Goal: Transaction & Acquisition: Purchase product/service

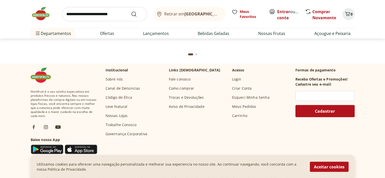
scroll to position [1572, 0]
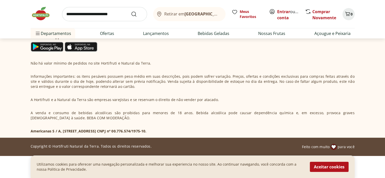
click at [319, 167] on button "Aceitar cookies" at bounding box center [329, 167] width 39 height 10
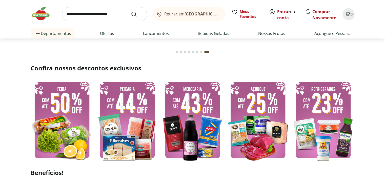
scroll to position [80, 0]
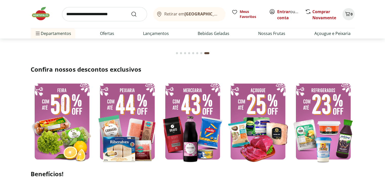
click at [61, 100] on img at bounding box center [62, 122] width 63 height 84
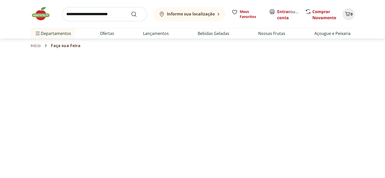
select select "**********"
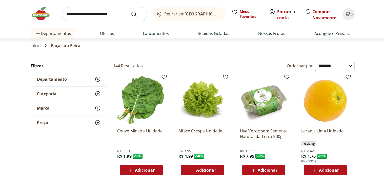
click at [140, 104] on img at bounding box center [141, 100] width 48 height 48
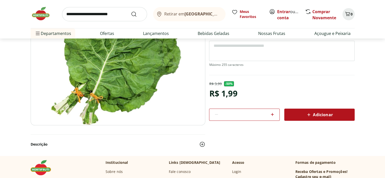
scroll to position [51, 0]
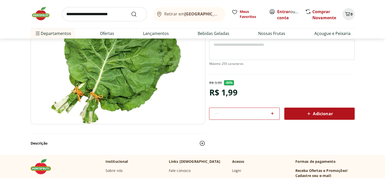
click at [271, 112] on icon at bounding box center [273, 113] width 6 height 6
click at [274, 114] on icon at bounding box center [273, 113] width 6 height 6
type input "*"
click at [305, 114] on div "Adicionar" at bounding box center [320, 113] width 62 height 9
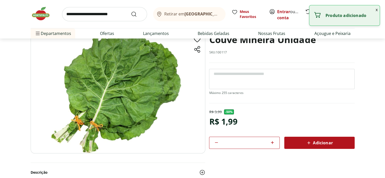
scroll to position [0, 0]
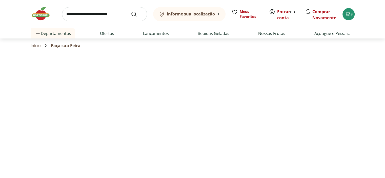
select select "**********"
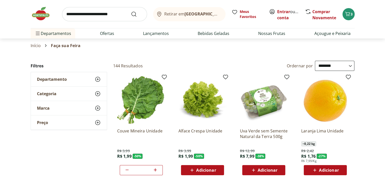
click at [203, 99] on img at bounding box center [203, 100] width 48 height 48
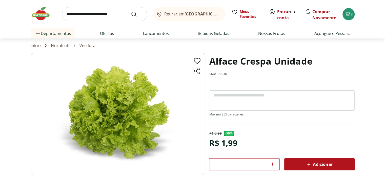
click at [273, 162] on icon at bounding box center [273, 164] width 6 height 6
type input "*"
click at [303, 167] on div "Adicionar" at bounding box center [320, 164] width 62 height 9
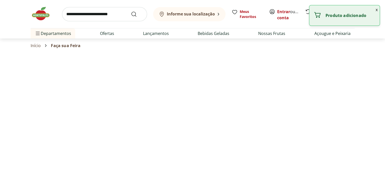
select select "**********"
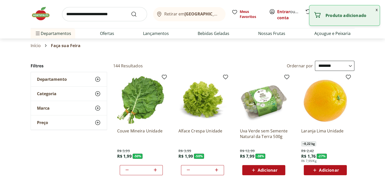
click at [269, 99] on img at bounding box center [264, 100] width 48 height 48
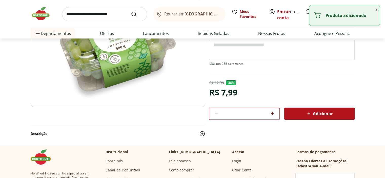
scroll to position [101, 0]
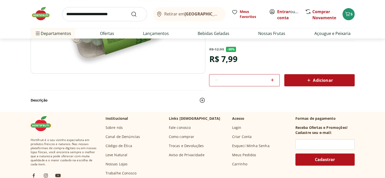
click at [301, 81] on div "Adicionar" at bounding box center [320, 80] width 62 height 9
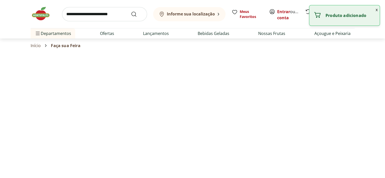
select select "**********"
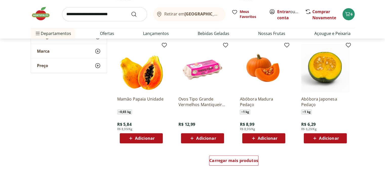
scroll to position [279, 0]
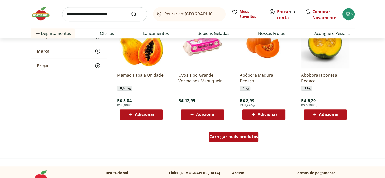
click at [225, 138] on span "Carregar mais produtos" at bounding box center [234, 137] width 49 height 4
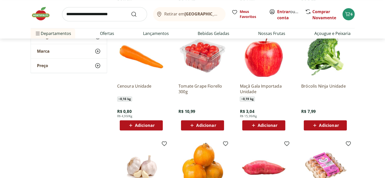
scroll to position [456, 0]
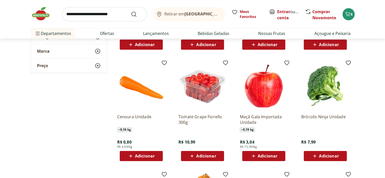
click at [144, 94] on img at bounding box center [141, 86] width 48 height 48
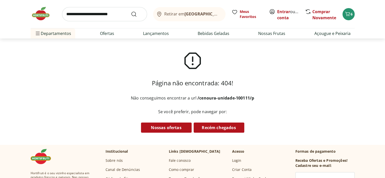
select select "**********"
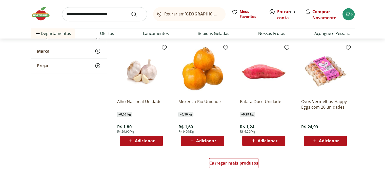
scroll to position [684, 0]
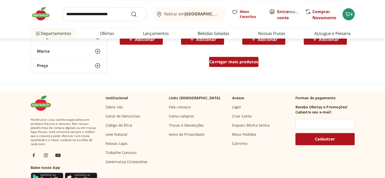
click at [231, 65] on div "Carregar mais produtos" at bounding box center [233, 62] width 49 height 10
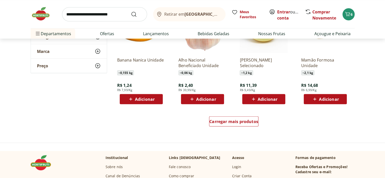
scroll to position [988, 0]
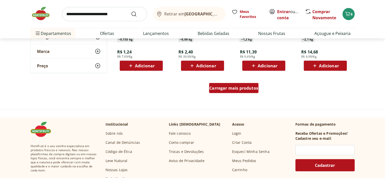
click at [218, 92] on div "Carregar mais produtos" at bounding box center [233, 88] width 49 height 10
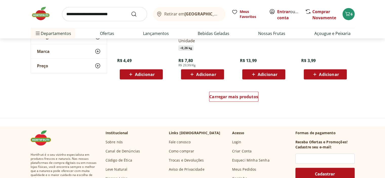
scroll to position [1317, 0]
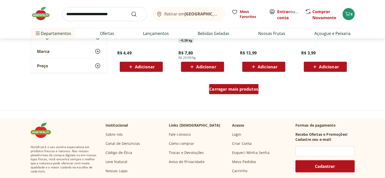
click at [216, 89] on span "Carregar mais produtos" at bounding box center [234, 89] width 49 height 4
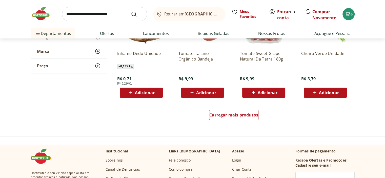
scroll to position [1647, 0]
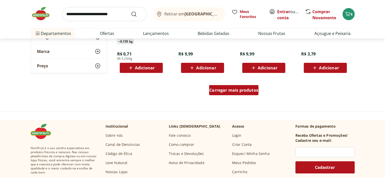
click at [216, 92] on span "Carregar mais produtos" at bounding box center [234, 90] width 49 height 4
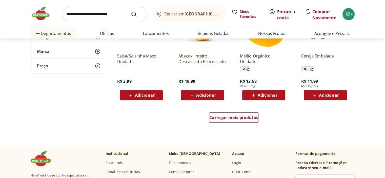
scroll to position [1951, 0]
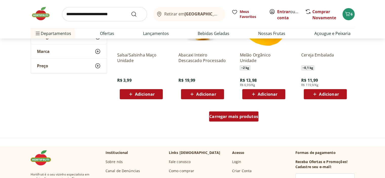
click at [230, 118] on span "Carregar mais produtos" at bounding box center [234, 117] width 49 height 4
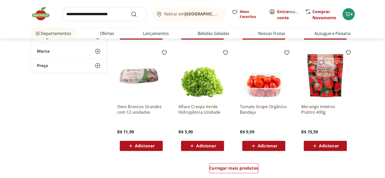
scroll to position [2255, 0]
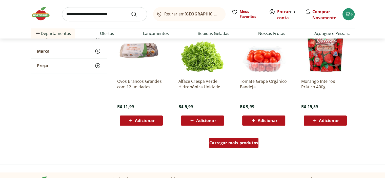
click at [223, 147] on div "Carregar mais produtos" at bounding box center [233, 143] width 49 height 10
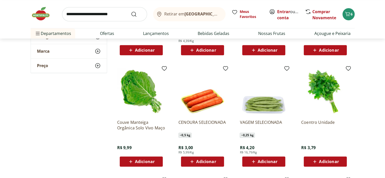
scroll to position [2432, 0]
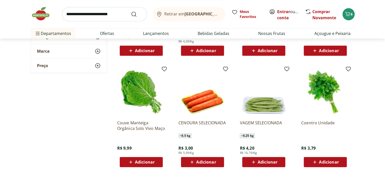
click at [323, 160] on span "Adicionar" at bounding box center [329, 162] width 20 height 4
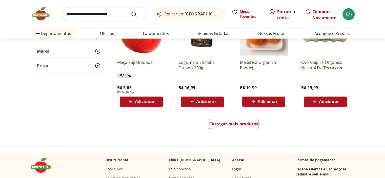
scroll to position [2610, 0]
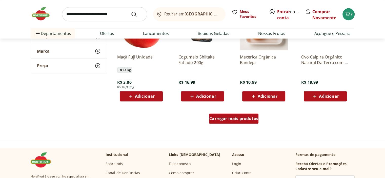
click at [229, 121] on div "Carregar mais produtos" at bounding box center [233, 119] width 49 height 10
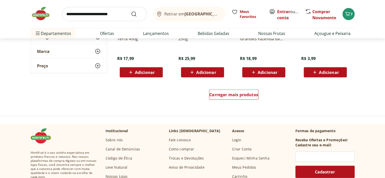
scroll to position [2964, 0]
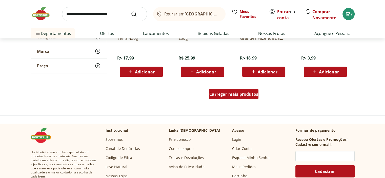
click at [225, 98] on div "Carregar mais produtos" at bounding box center [233, 94] width 49 height 10
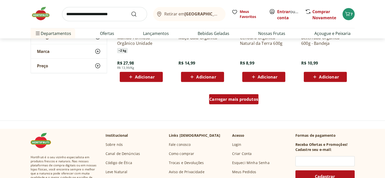
scroll to position [3294, 0]
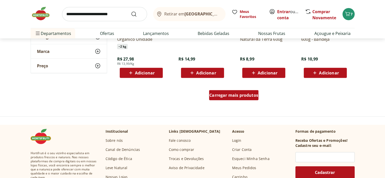
click at [225, 98] on div "Carregar mais produtos" at bounding box center [233, 95] width 49 height 10
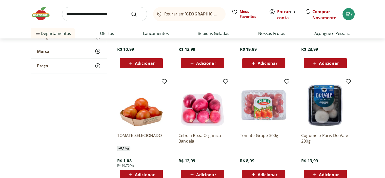
scroll to position [3522, 0]
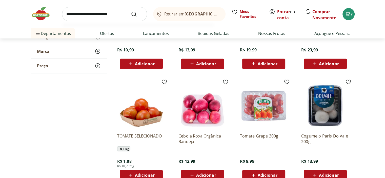
click at [119, 13] on input "search" at bounding box center [104, 14] width 85 height 14
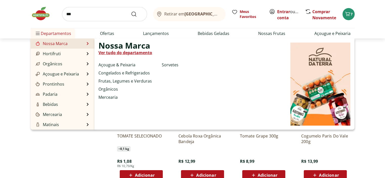
click at [96, 42] on div "Nossa Marca Ver tudo do departamento Açougue & Peixaria Congelados e Refrigerad…" at bounding box center [225, 84] width 260 height 91
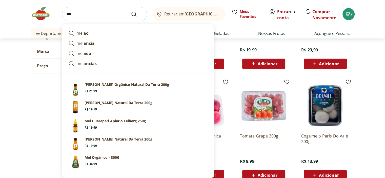
click at [87, 16] on input "***" at bounding box center [104, 14] width 85 height 14
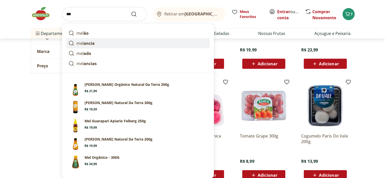
click at [84, 43] on strong "ancia" at bounding box center [89, 44] width 11 height 6
type input "********"
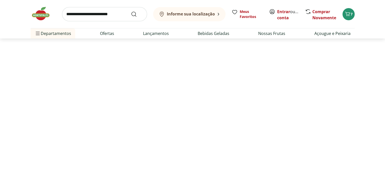
select select "**********"
